Goal: Check status

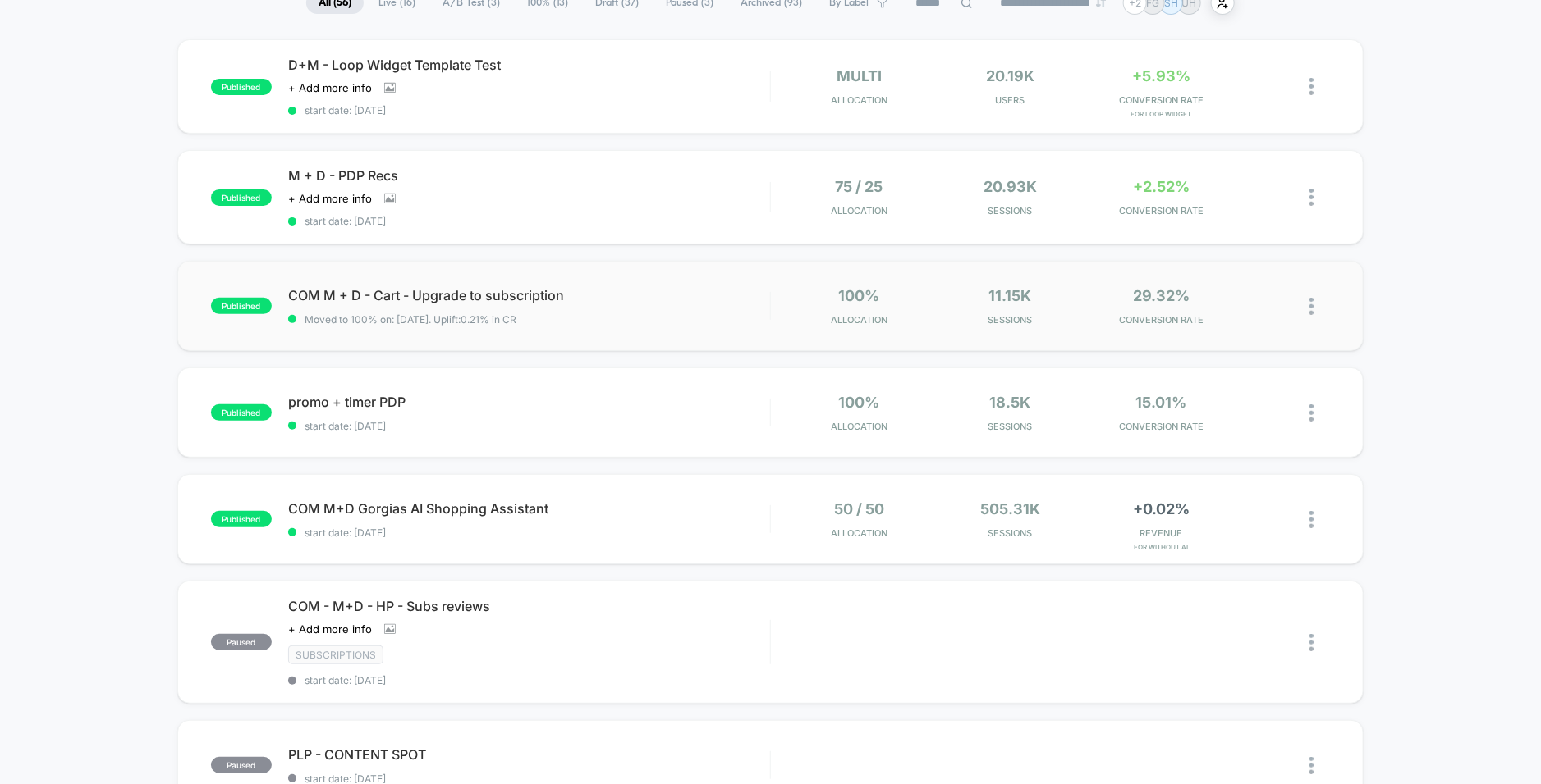
scroll to position [179, 0]
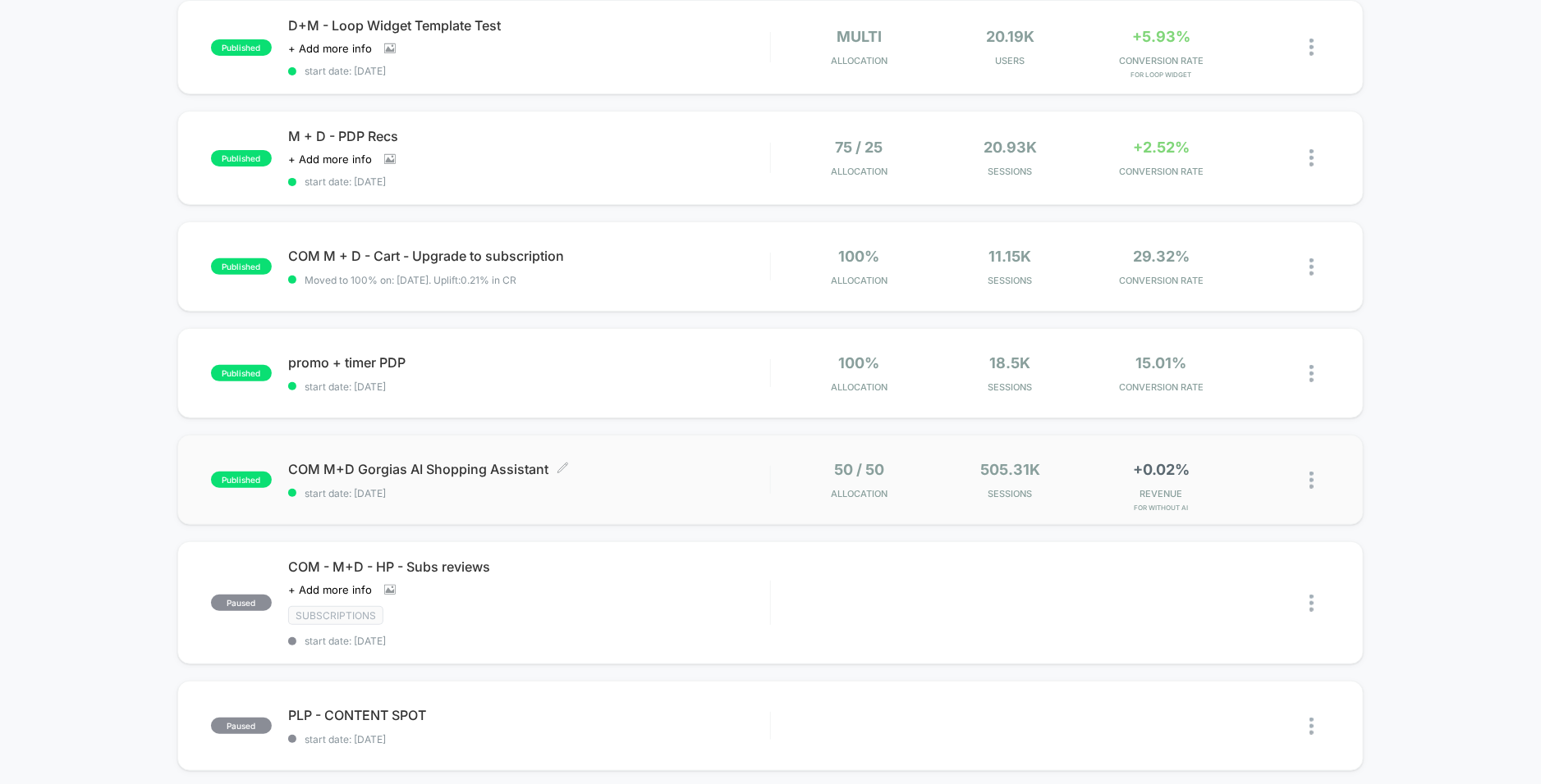
click at [695, 487] on span "start date: [DATE]" at bounding box center [529, 493] width 482 height 12
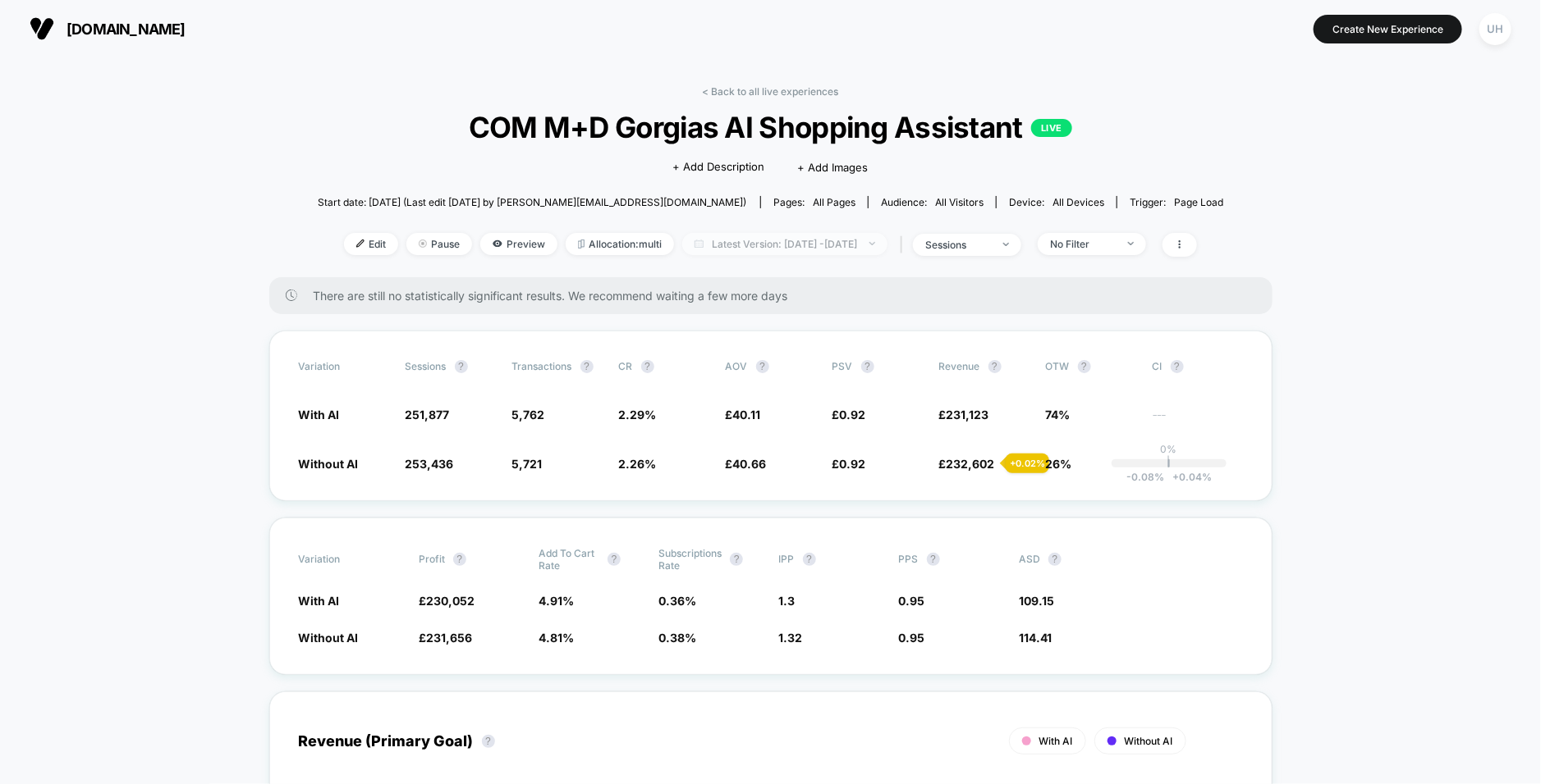
click at [784, 247] on span "Latest Version: [DATE] - [DATE]" at bounding box center [784, 244] width 205 height 22
select select "*"
select select "****"
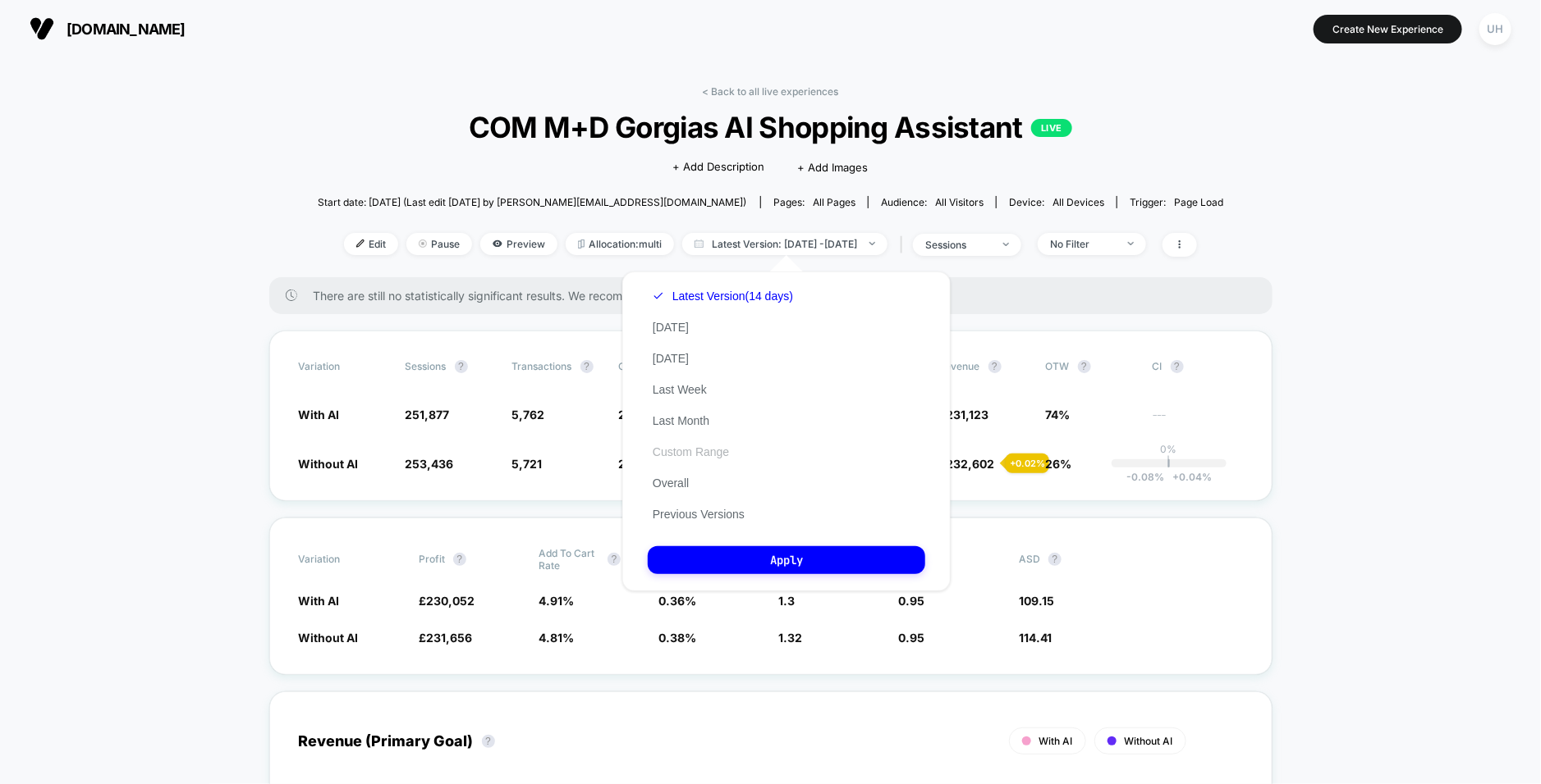
click at [698, 454] on button "Custom Range" at bounding box center [690, 452] width 86 height 15
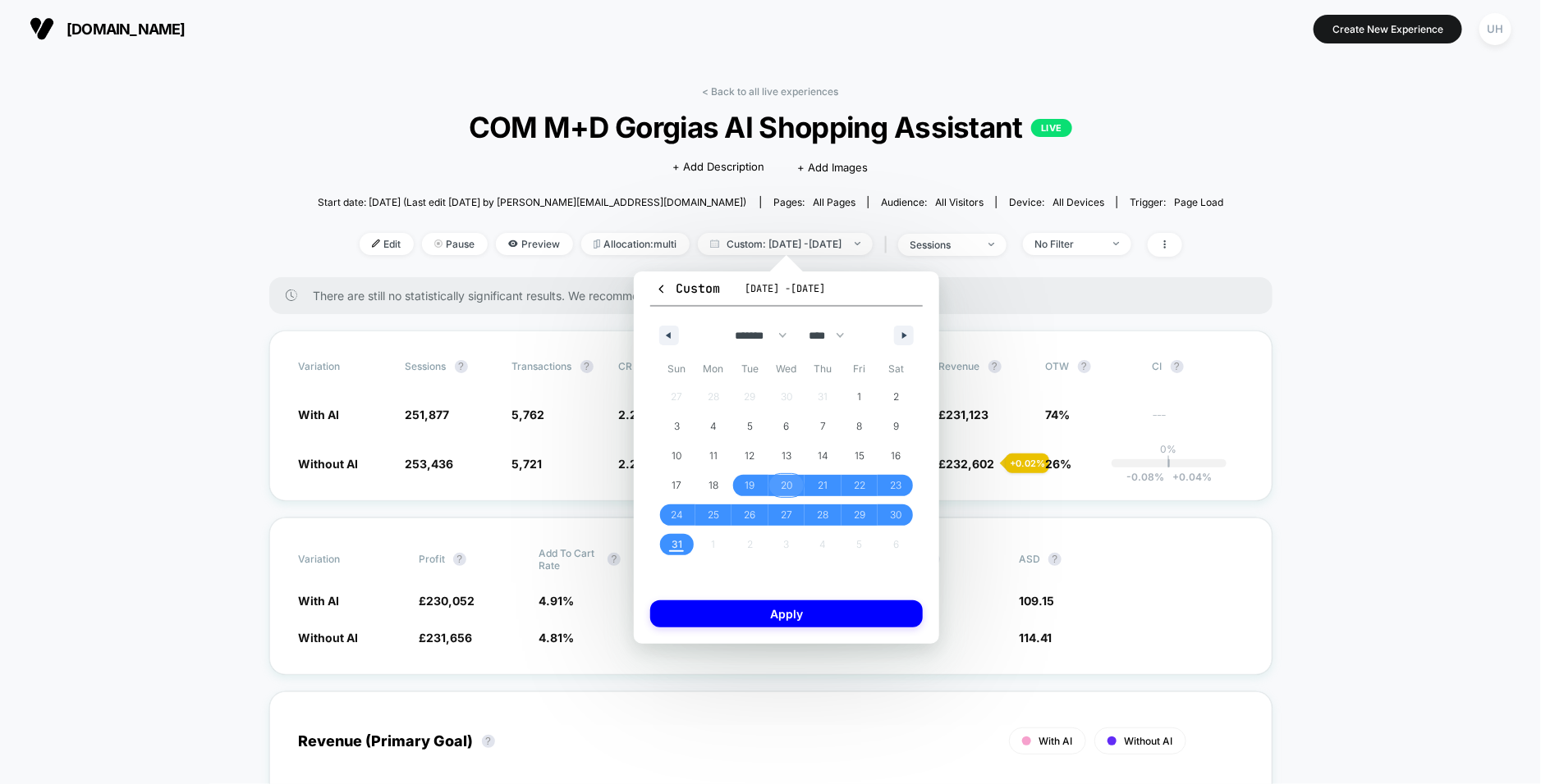
click at [786, 482] on span "20" at bounding box center [786, 486] width 11 height 30
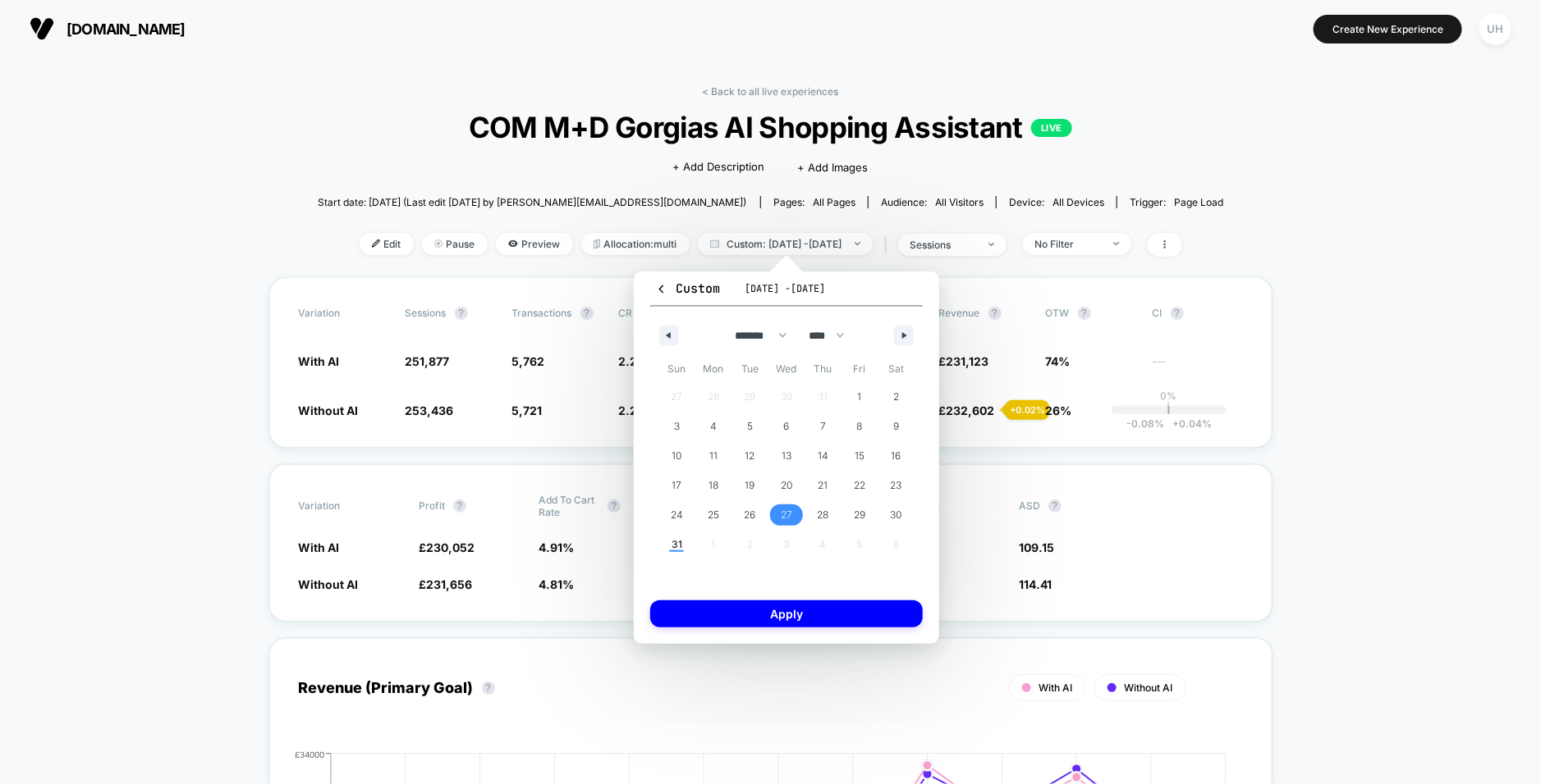
click at [786, 511] on span "27" at bounding box center [786, 515] width 11 height 30
click at [679, 545] on span "31" at bounding box center [677, 545] width 11 height 30
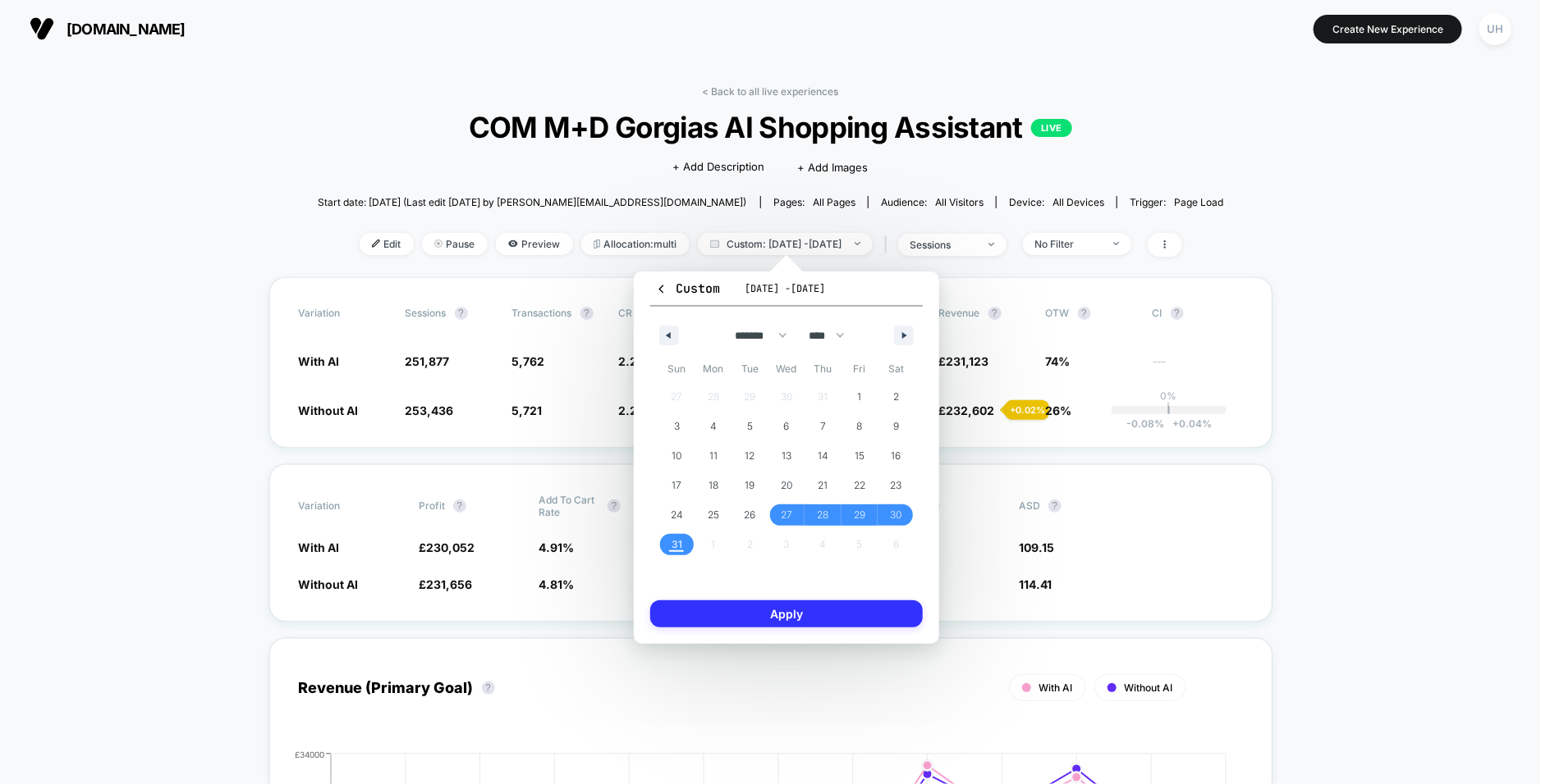
click at [705, 621] on button "Apply" at bounding box center [786, 613] width 273 height 27
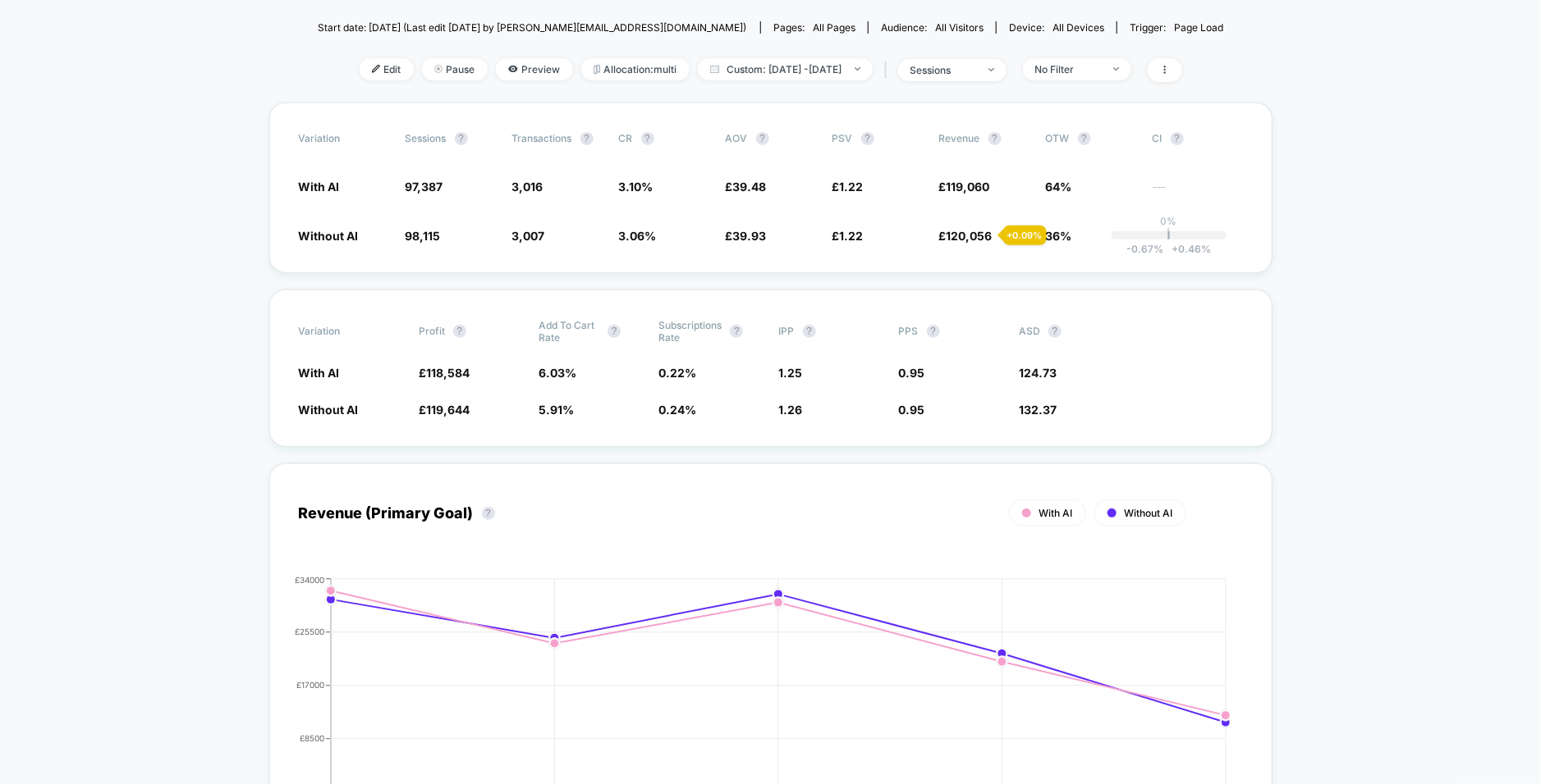
scroll to position [255, 0]
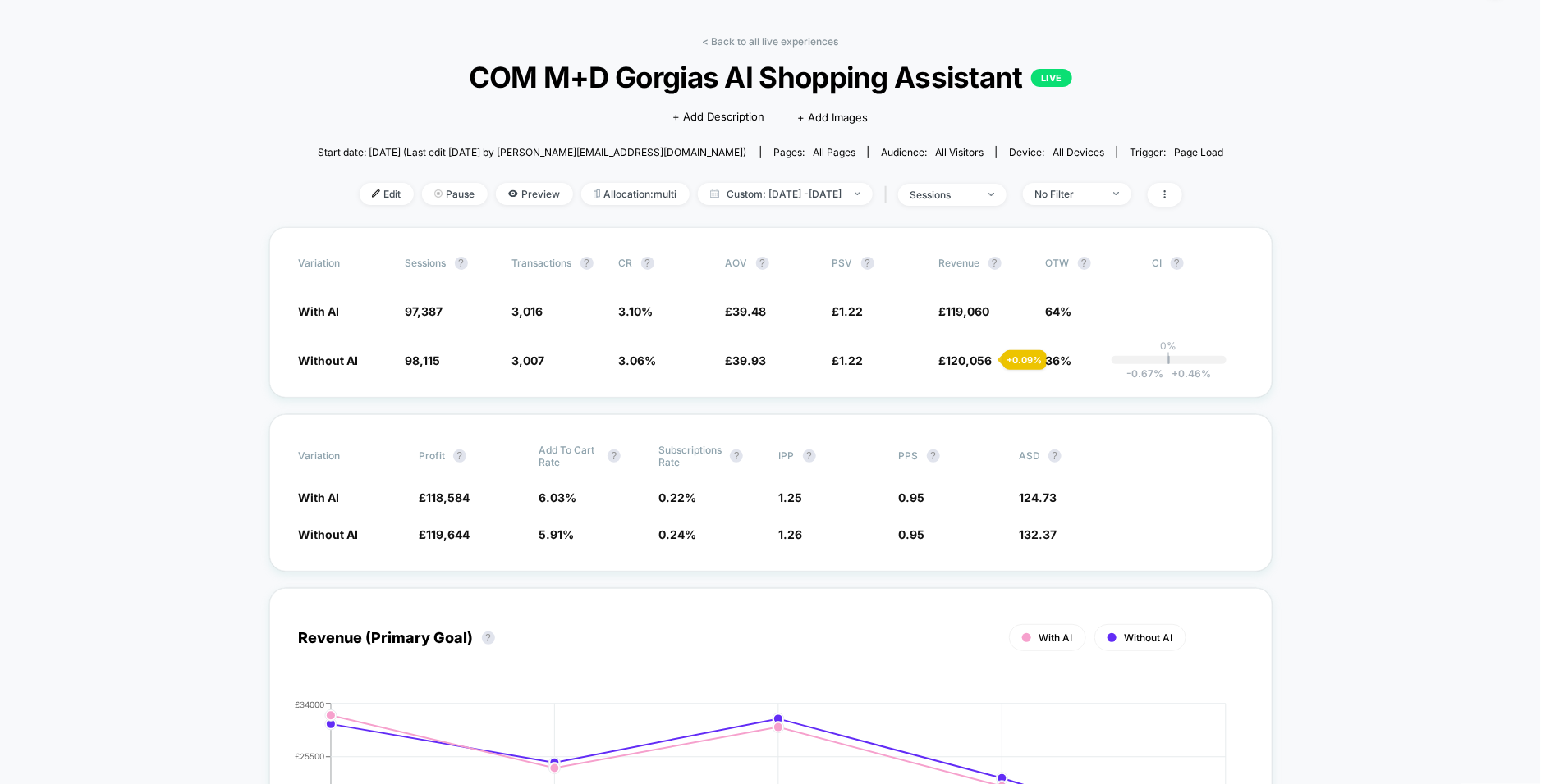
scroll to position [0, 0]
